Goal: Transaction & Acquisition: Obtain resource

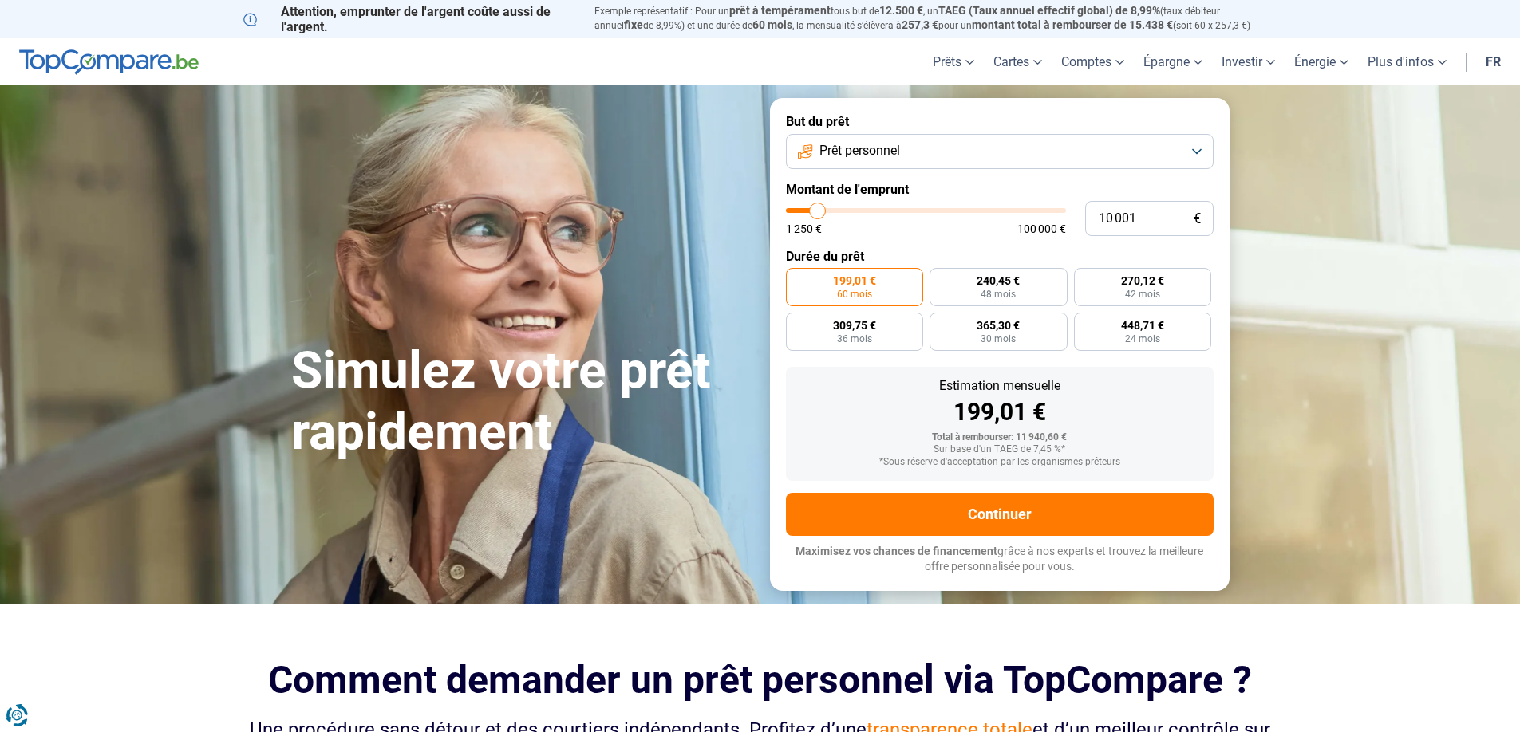
click at [935, 144] on button "Prêt personnel" at bounding box center [1000, 151] width 428 height 35
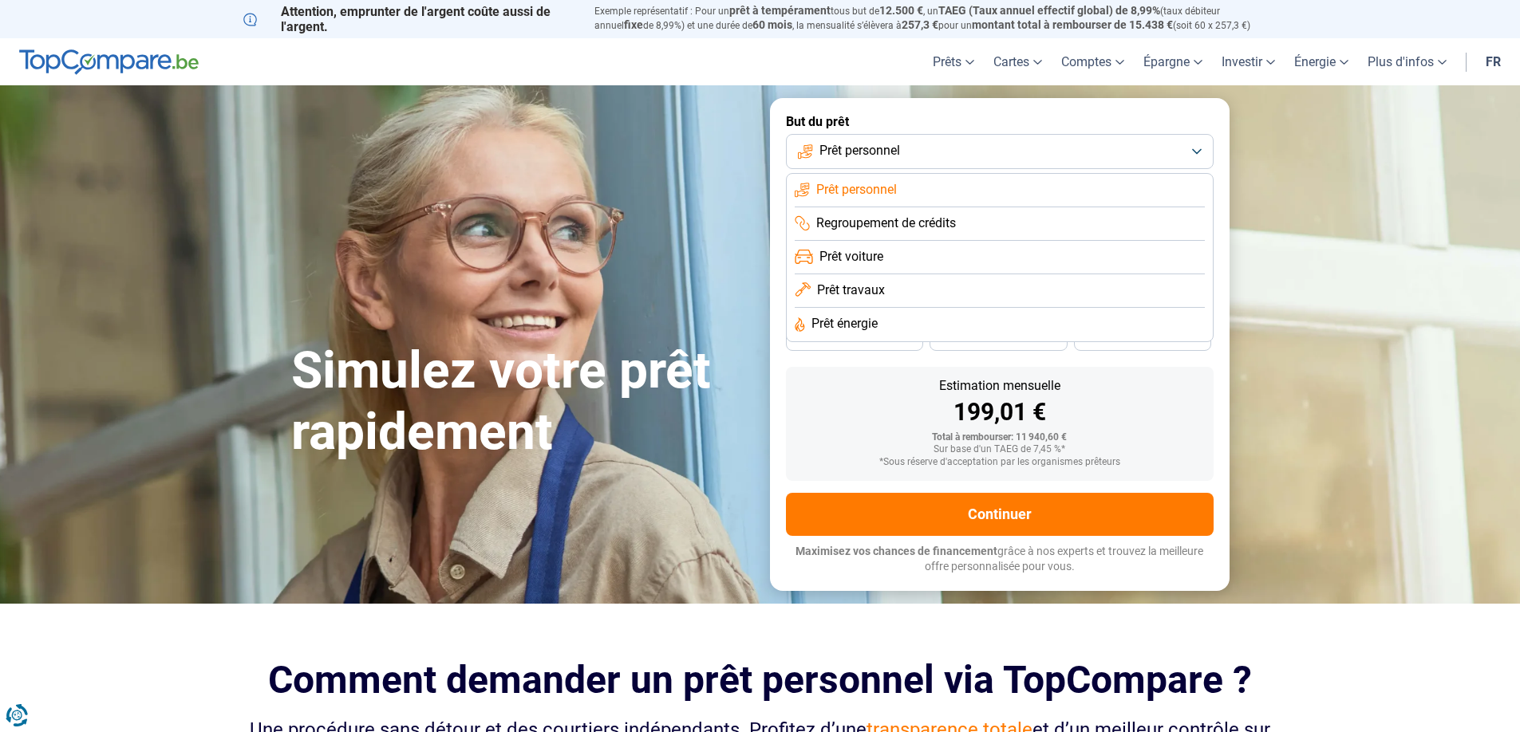
click at [884, 286] on span "Prêt travaux" at bounding box center [851, 291] width 68 height 18
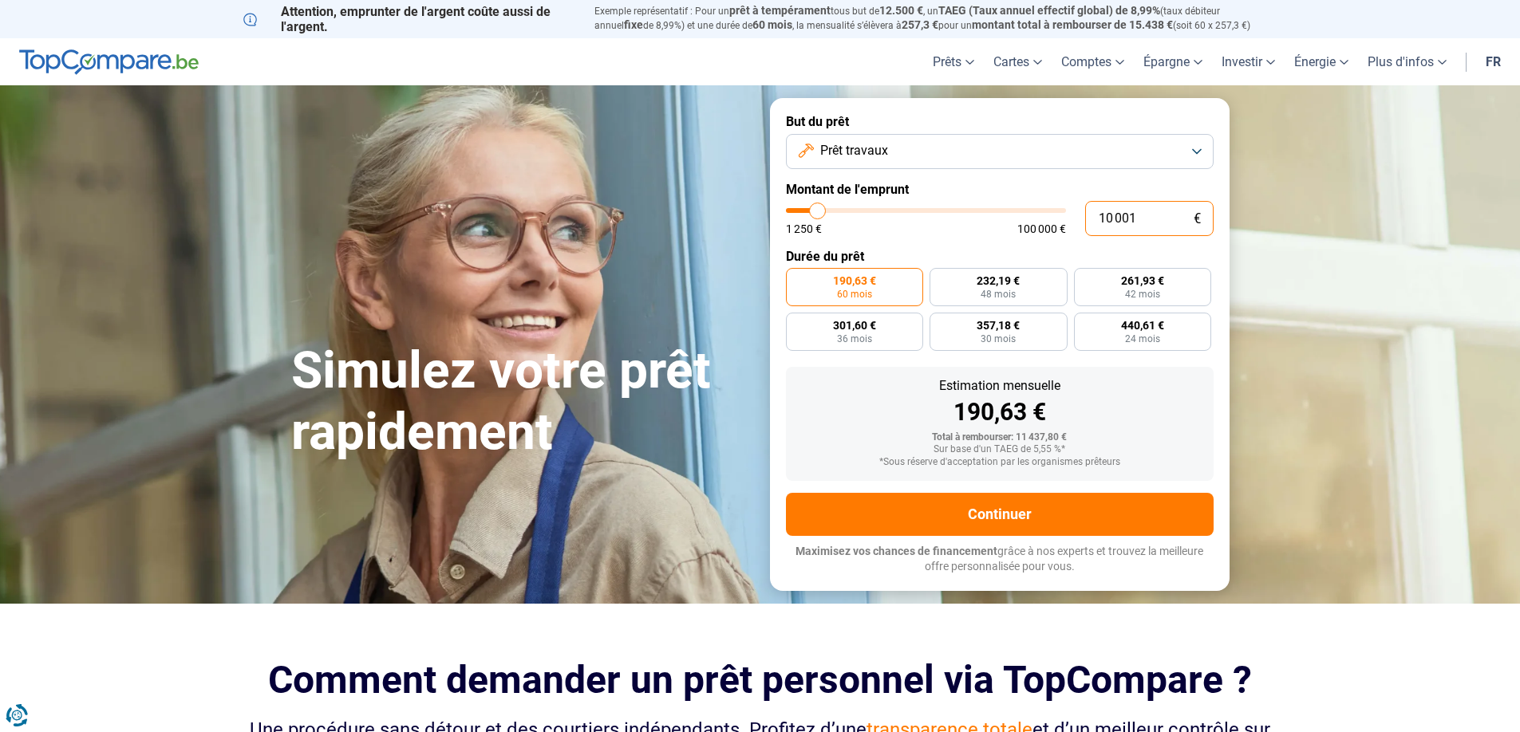
drag, startPoint x: 1145, startPoint y: 219, endPoint x: 1067, endPoint y: 215, distance: 78.3
click at [1067, 215] on div "10 001 € 1 250 € 100 000 €" at bounding box center [1000, 218] width 428 height 35
type input "4"
type input "1250"
type input "40"
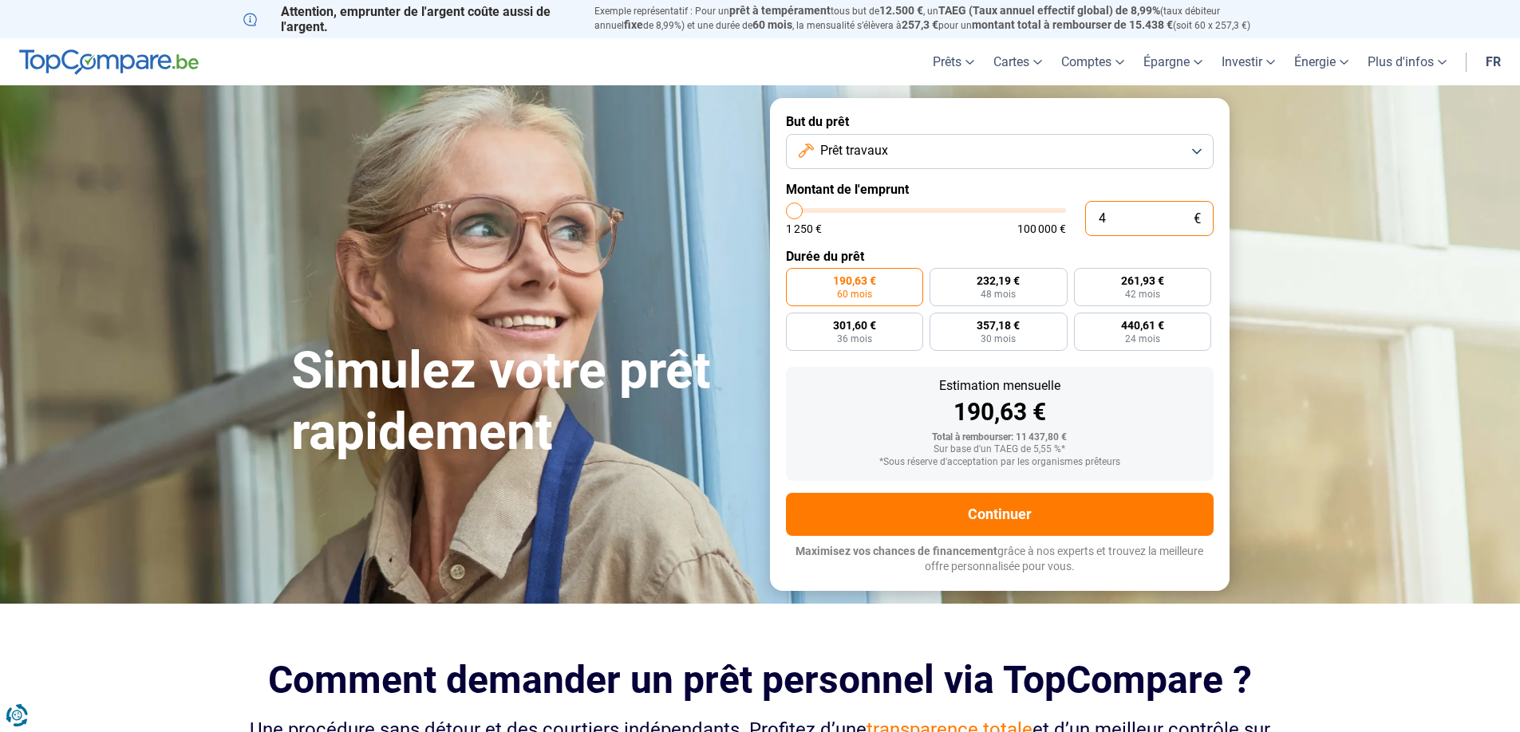
type input "1250"
type input "400"
type input "1250"
type input "4 000"
type input "4000"
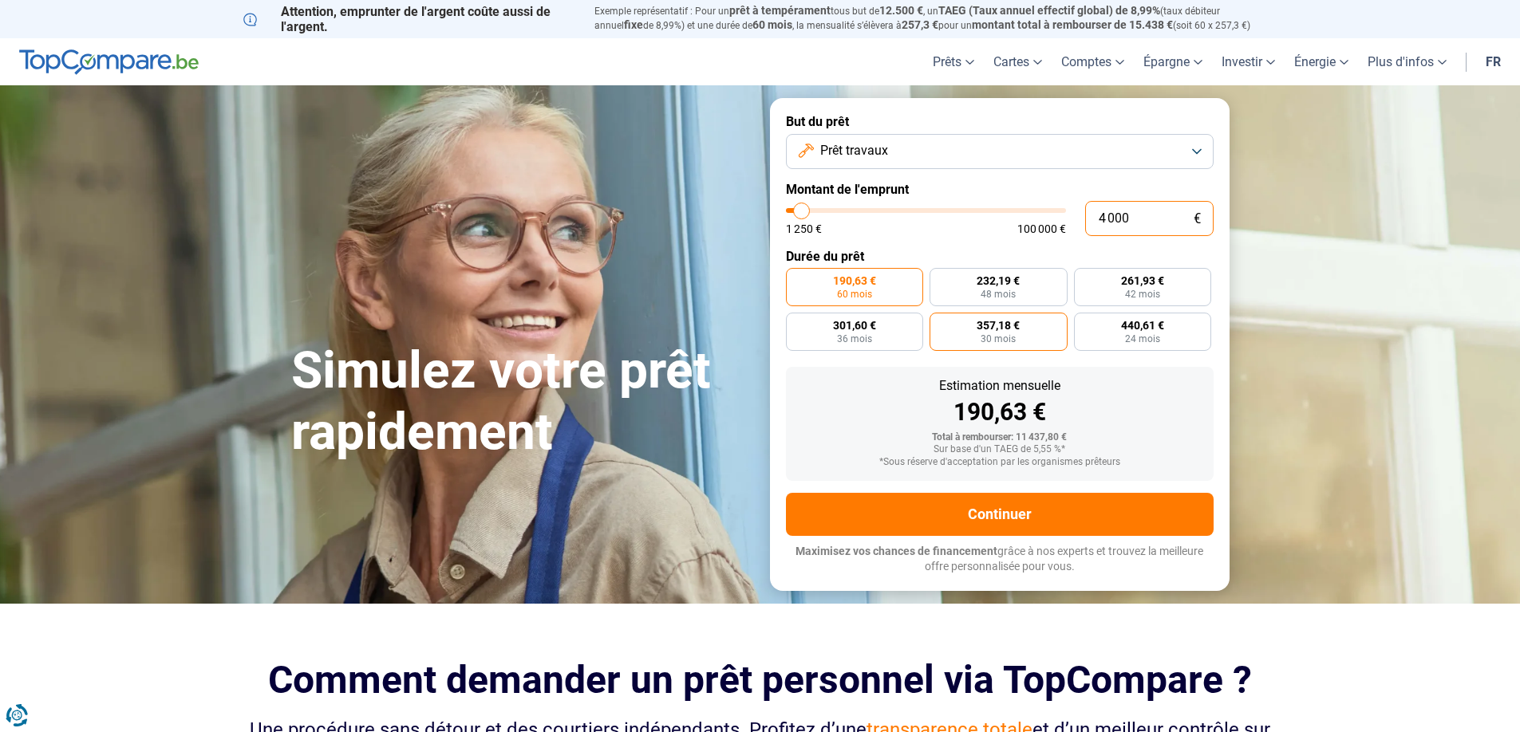
radio input "true"
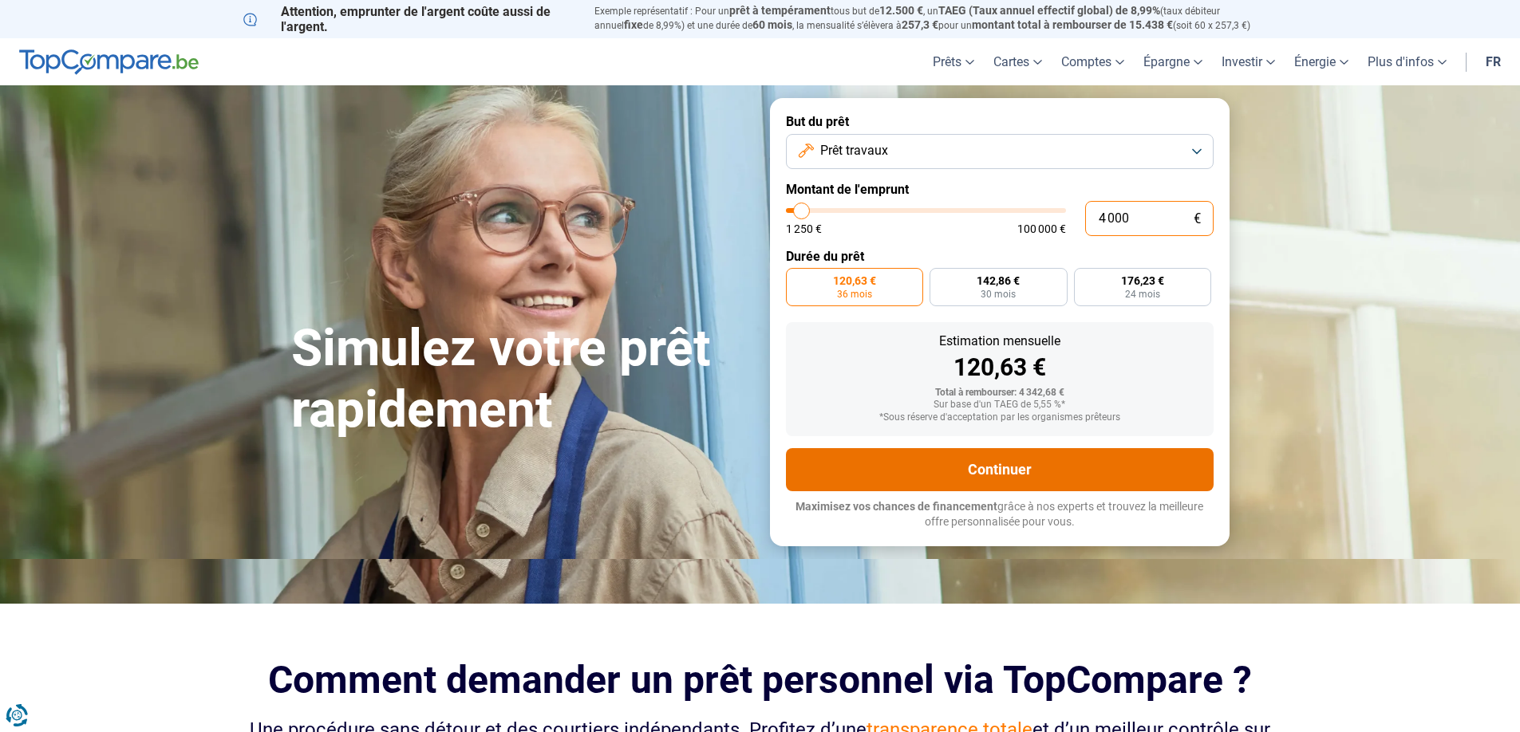
type input "4 000"
click at [993, 462] on button "Continuer" at bounding box center [1000, 469] width 428 height 43
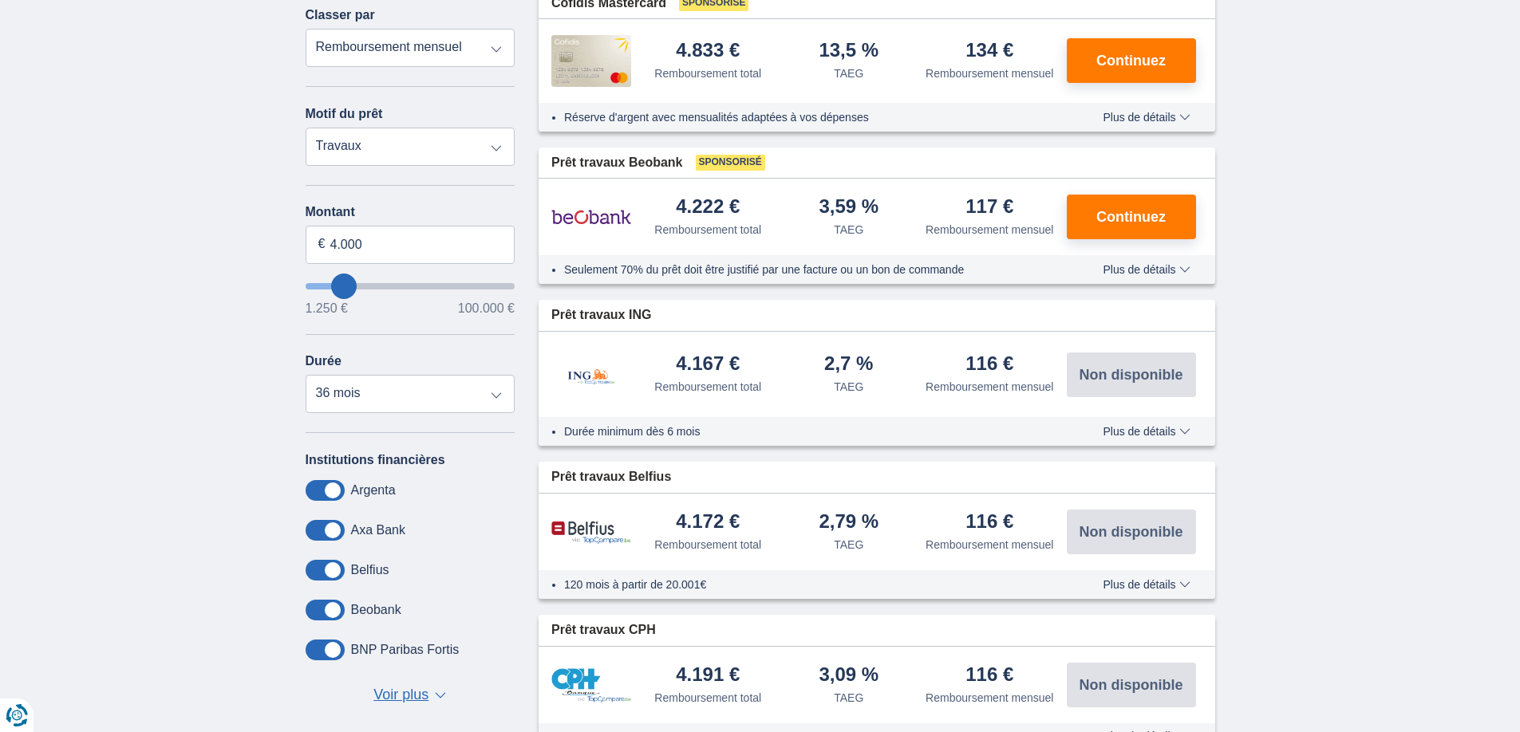
scroll to position [239, 0]
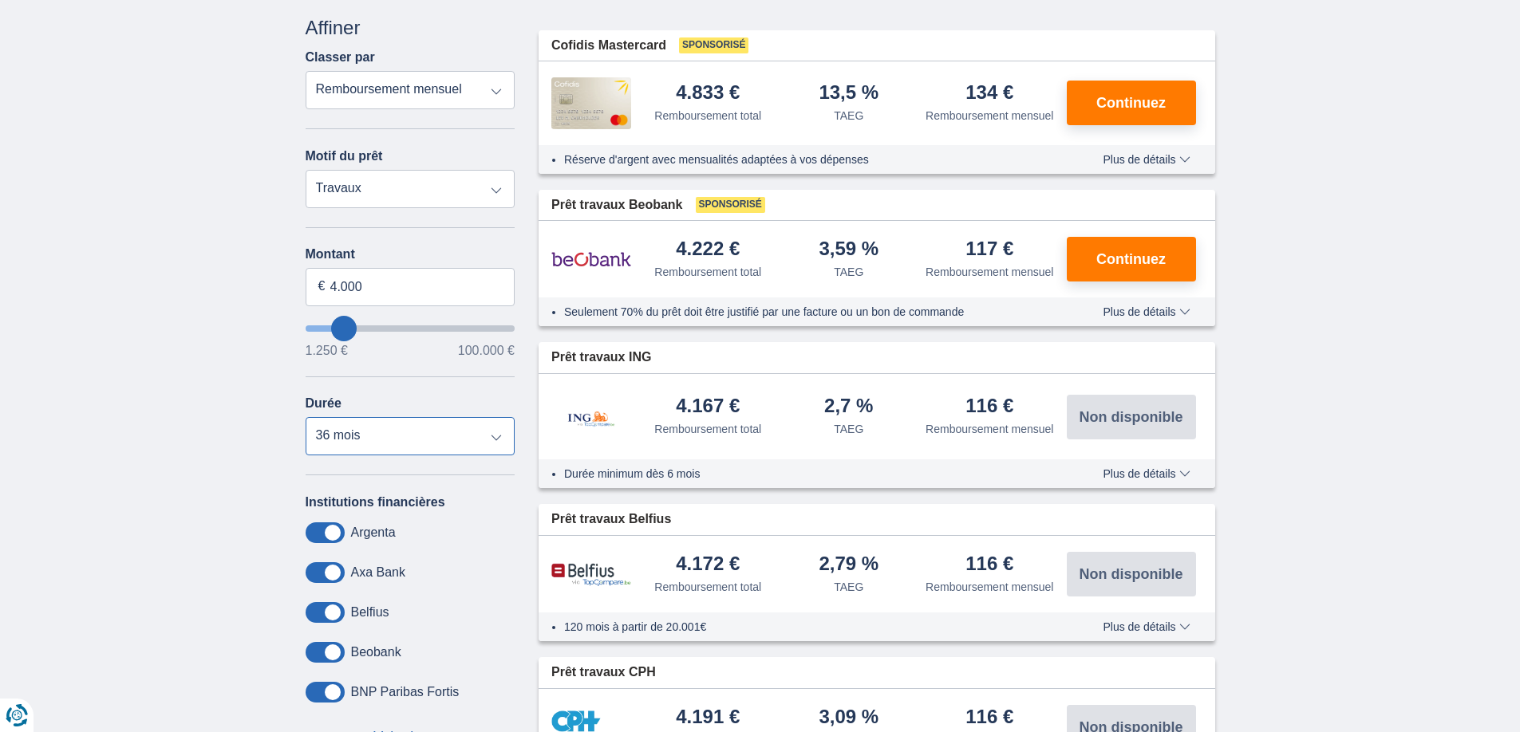
click at [393, 433] on select "12 mois 18 mois 24 mois 30 mois 36 mois" at bounding box center [411, 436] width 210 height 38
click at [306, 417] on select "12 mois 18 mois 24 mois 30 mois 36 mois" at bounding box center [411, 436] width 210 height 38
click at [434, 434] on select "12 mois 18 mois 24 mois 30 mois 36 mois" at bounding box center [411, 436] width 210 height 38
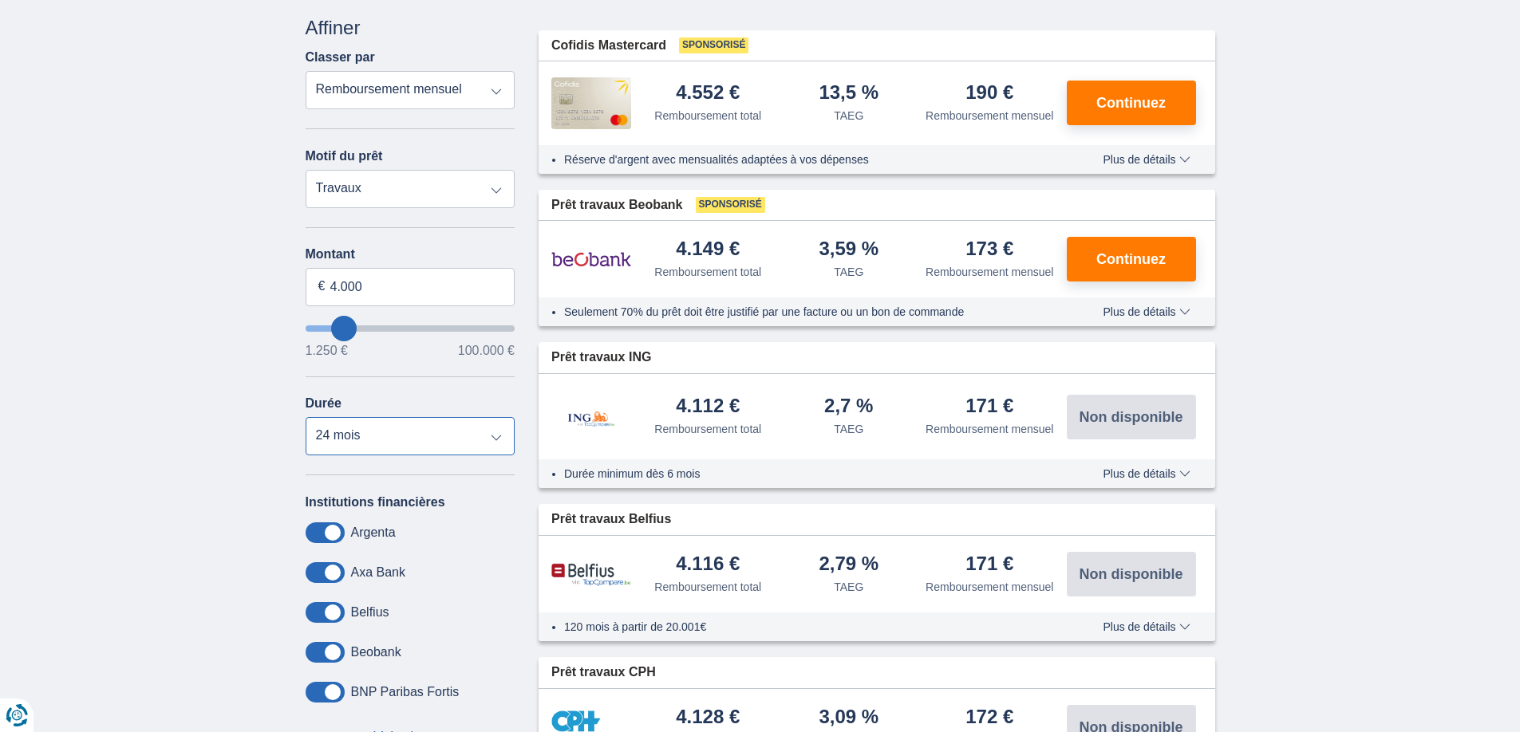
click at [306, 417] on select "12 mois 18 mois 24 mois 30 mois 36 mois" at bounding box center [411, 436] width 210 height 38
click at [419, 436] on select "12 mois 18 mois 24 mois 30 mois 36 mois" at bounding box center [411, 436] width 210 height 38
click at [306, 417] on select "12 mois 18 mois 24 mois 30 mois 36 mois" at bounding box center [411, 436] width 210 height 38
click at [405, 438] on select "12 mois 18 mois 24 mois 30 mois 36 mois" at bounding box center [411, 436] width 210 height 38
click at [306, 417] on select "12 mois 18 mois 24 mois 30 mois 36 mois" at bounding box center [411, 436] width 210 height 38
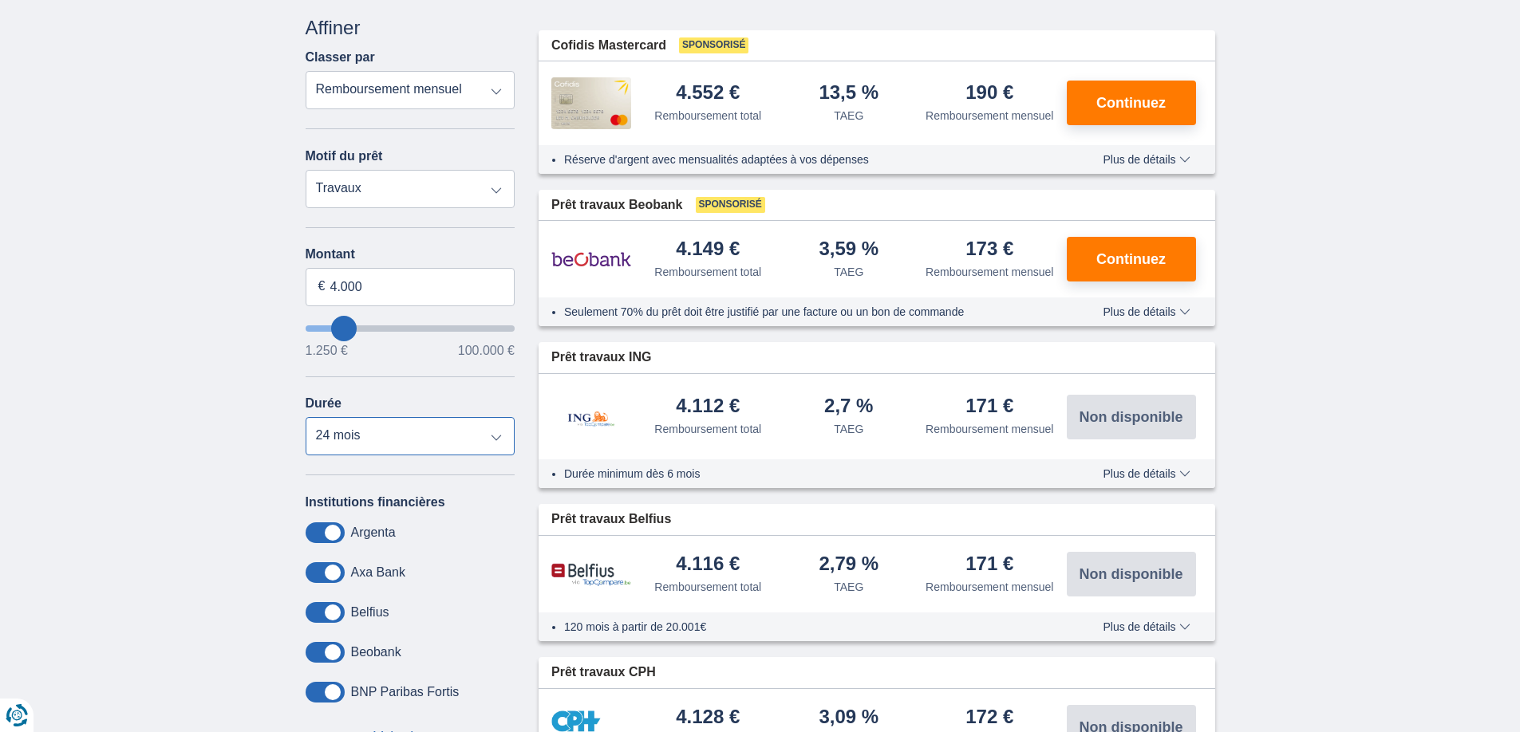
click at [404, 444] on select "12 mois 18 mois 24 mois 30 mois 36 mois" at bounding box center [411, 436] width 210 height 38
click at [306, 417] on select "12 mois 18 mois 24 mois 30 mois 36 mois" at bounding box center [411, 436] width 210 height 38
click at [417, 435] on select "12 mois 18 mois 24 mois 30 mois 36 mois" at bounding box center [411, 436] width 210 height 38
click at [306, 417] on select "12 mois 18 mois 24 mois 30 mois 36 mois" at bounding box center [411, 436] width 210 height 38
click at [400, 442] on select "12 mois 18 mois 24 mois 30 mois 36 mois" at bounding box center [411, 436] width 210 height 38
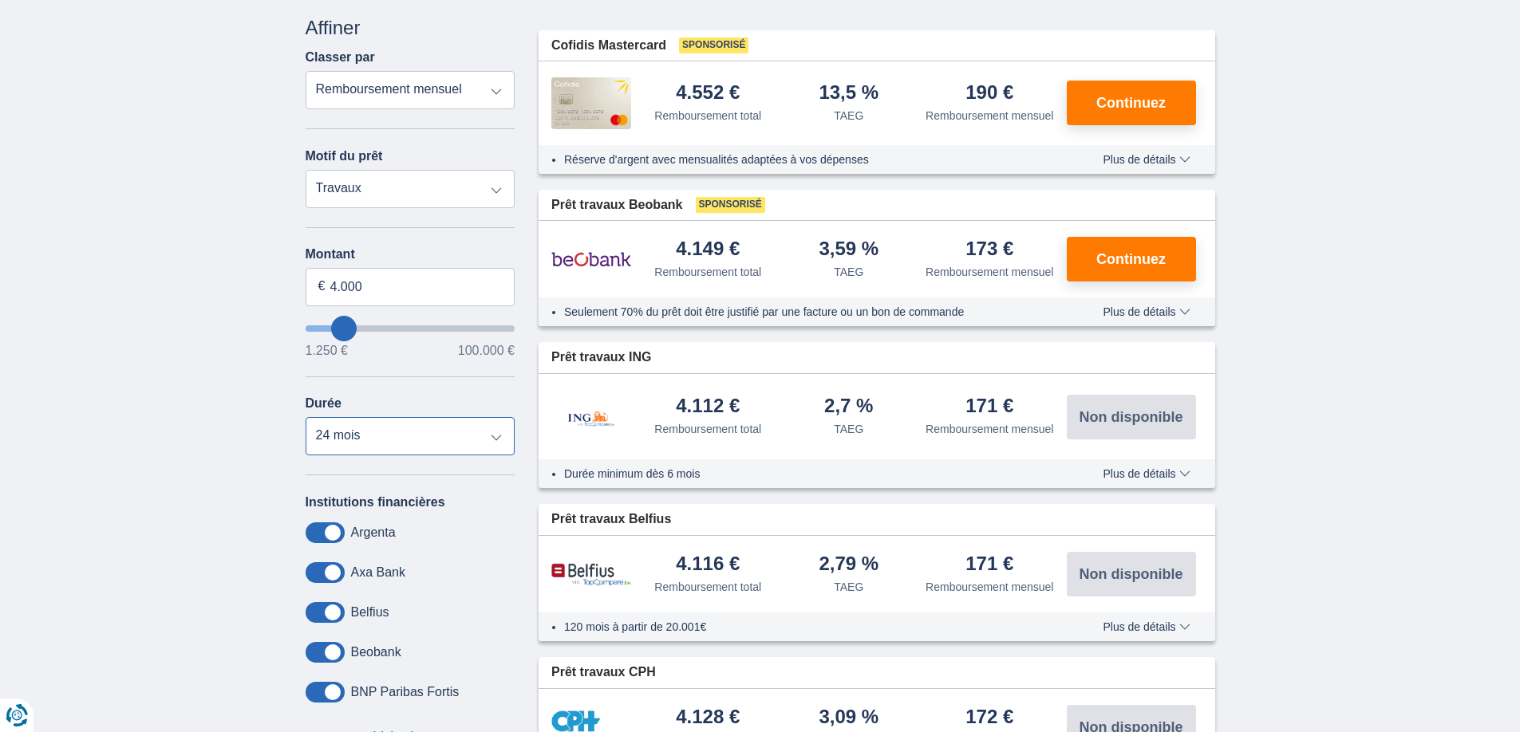
select select "30"
click at [306, 417] on select "12 mois 18 mois 24 mois 30 mois 36 mois" at bounding box center [411, 436] width 210 height 38
drag, startPoint x: 365, startPoint y: 286, endPoint x: 330, endPoint y: 288, distance: 35.9
click at [330, 288] on input "4.000" at bounding box center [411, 287] width 210 height 38
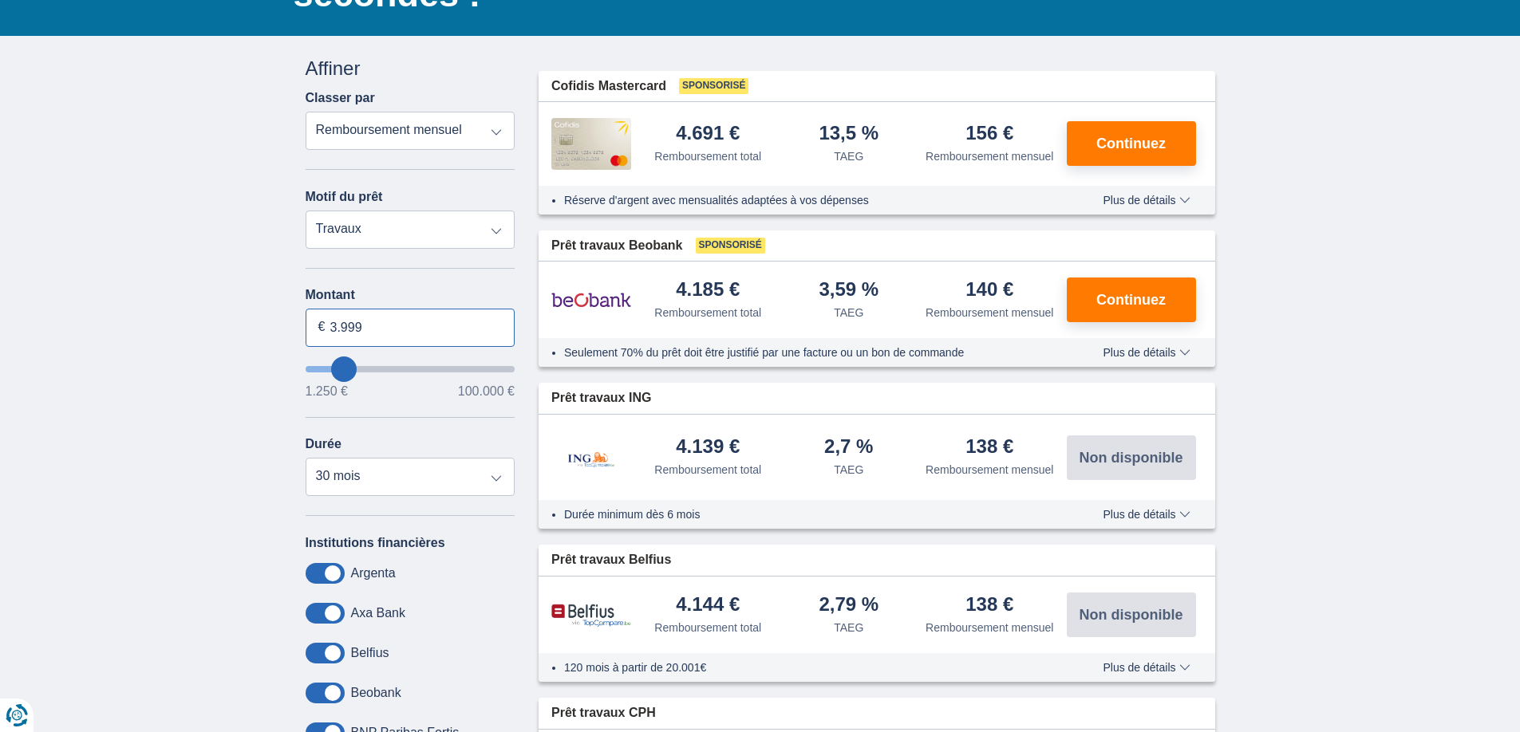
scroll to position [160, 0]
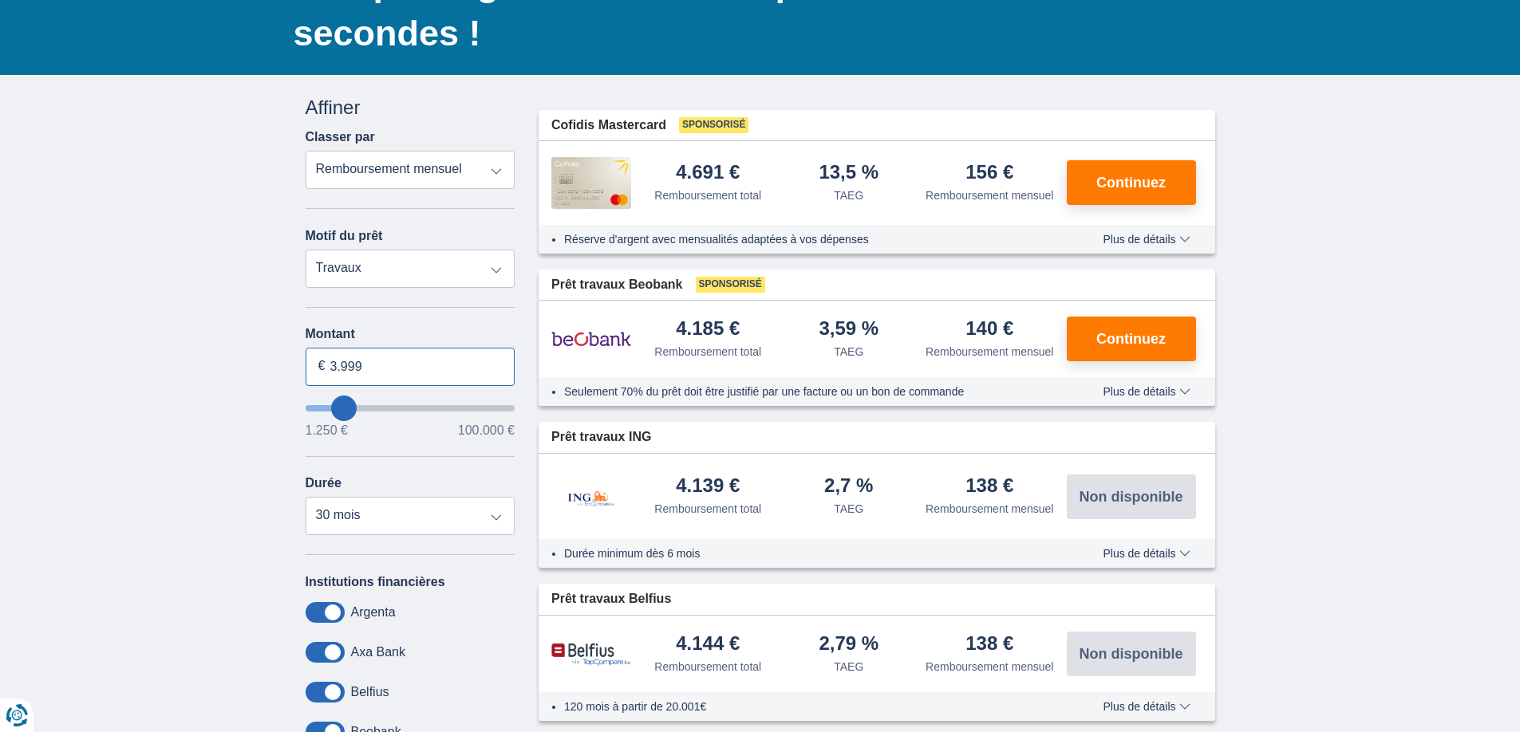
type input "3.999"
type input "4250"
click at [306, 497] on select "12 mois 18 mois 24 mois 30 mois 36 mois" at bounding box center [411, 516] width 210 height 38
click at [366, 520] on select "12 mois 18 mois 24 mois 30 mois 36 mois" at bounding box center [411, 516] width 210 height 38
select select "36"
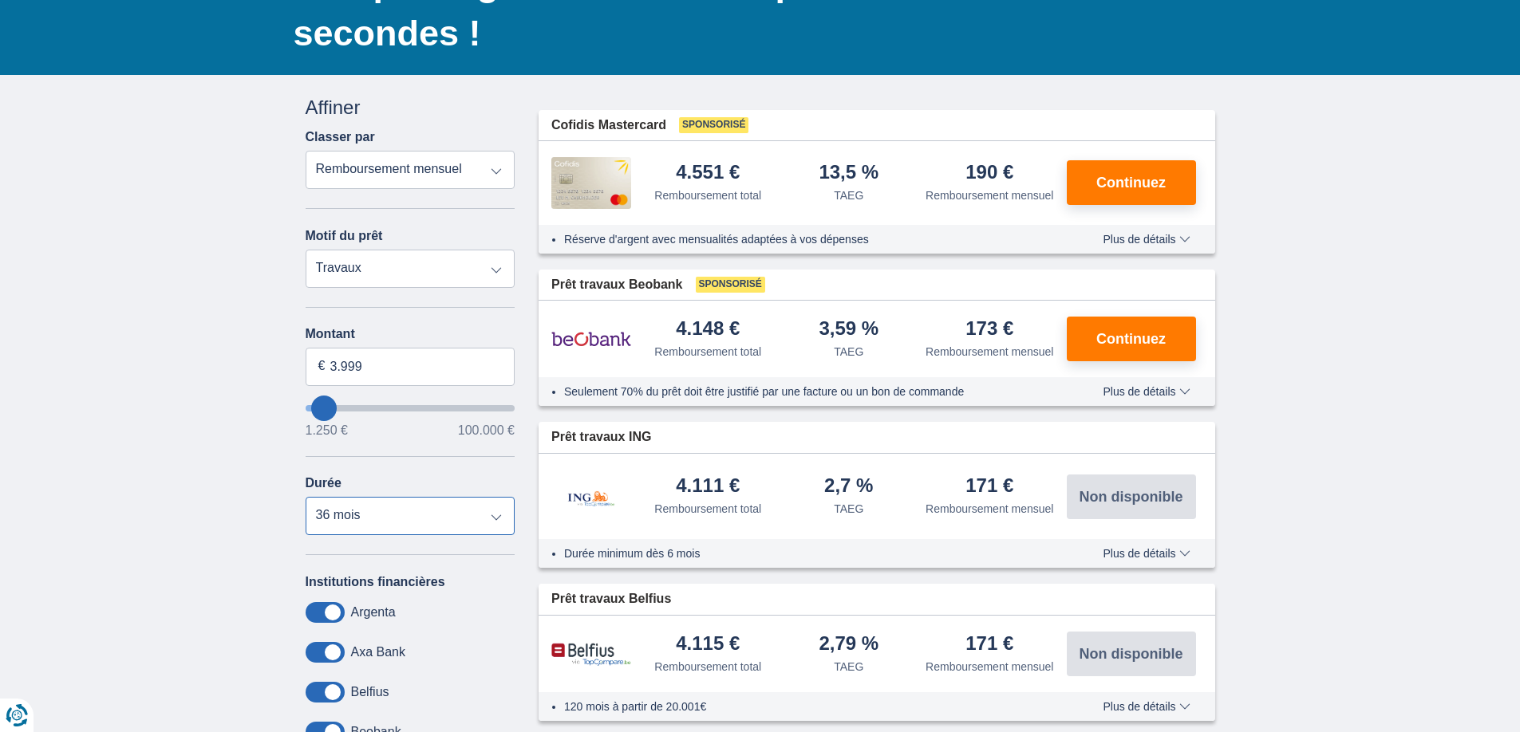
click at [306, 497] on select "12 mois 18 mois 24 mois 30 mois 36 mois" at bounding box center [411, 516] width 210 height 38
click at [1134, 397] on div "Seulement 70% du prêt doit être justifié par une facture ou un bon de commande …" at bounding box center [877, 391] width 677 height 29
click at [1135, 397] on button "Plus de détails Moins de détails" at bounding box center [1146, 391] width 111 height 13
